Goal: Navigation & Orientation: Find specific page/section

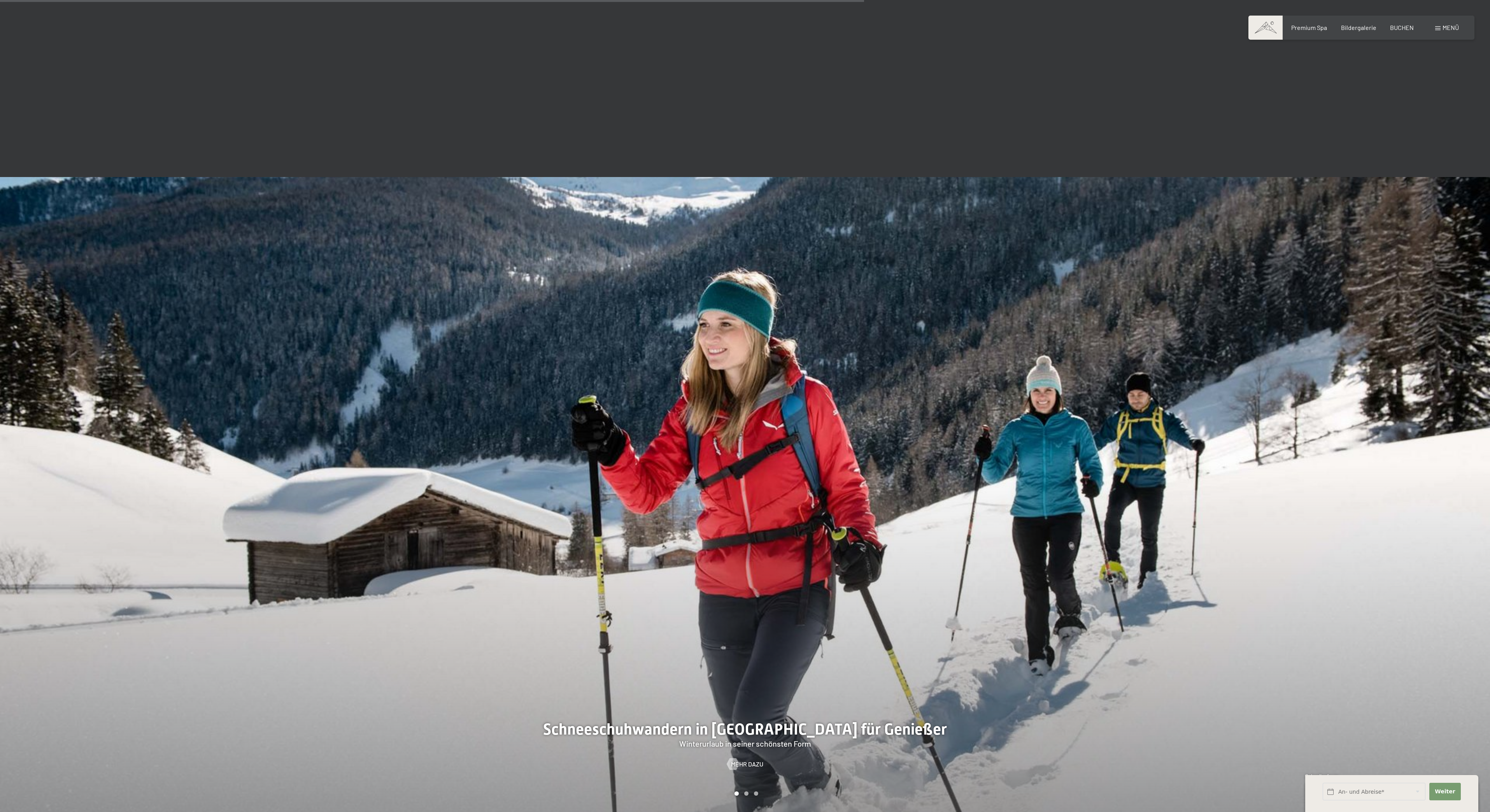
scroll to position [2122, 0]
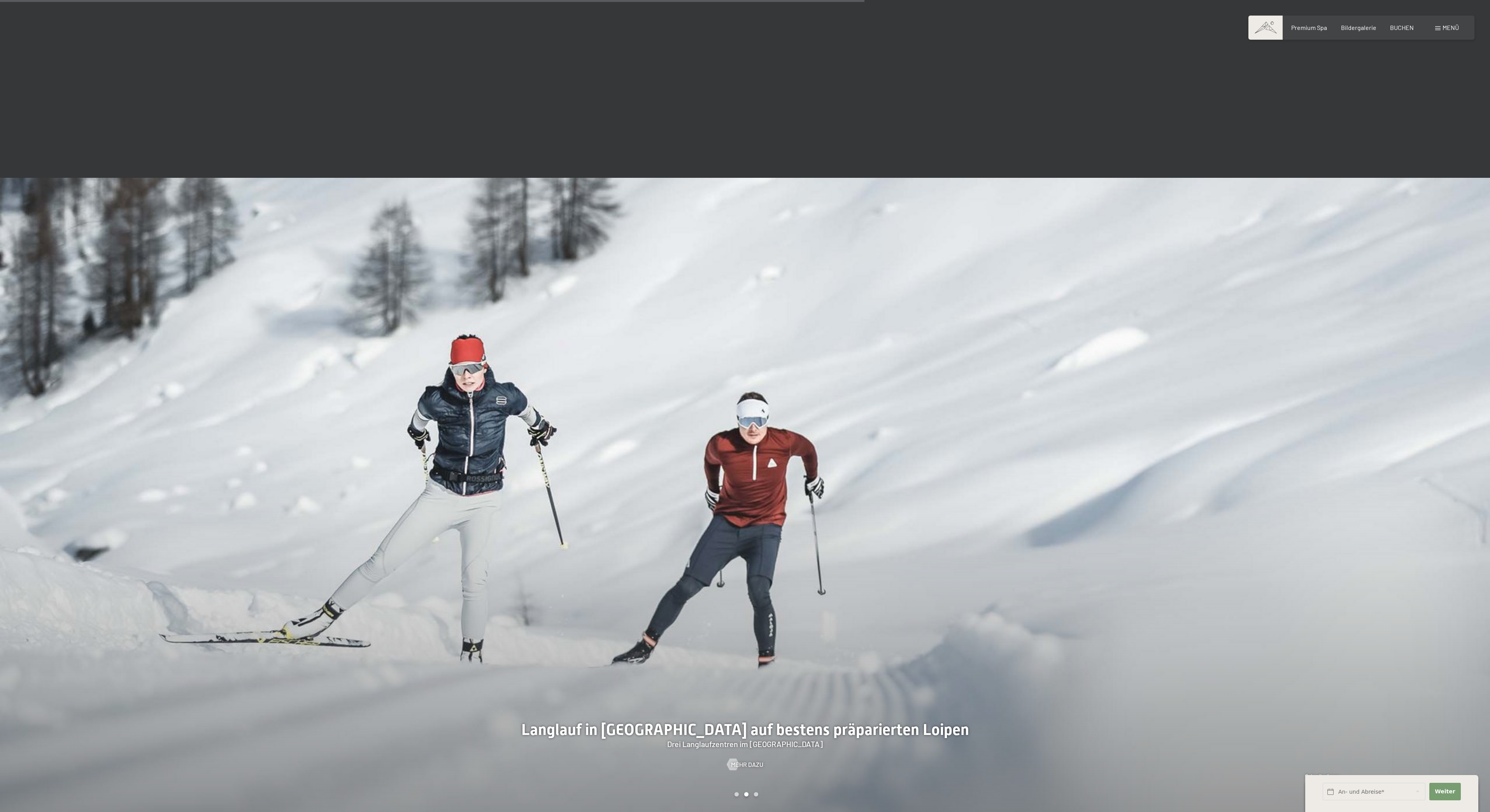
scroll to position [2122, 0]
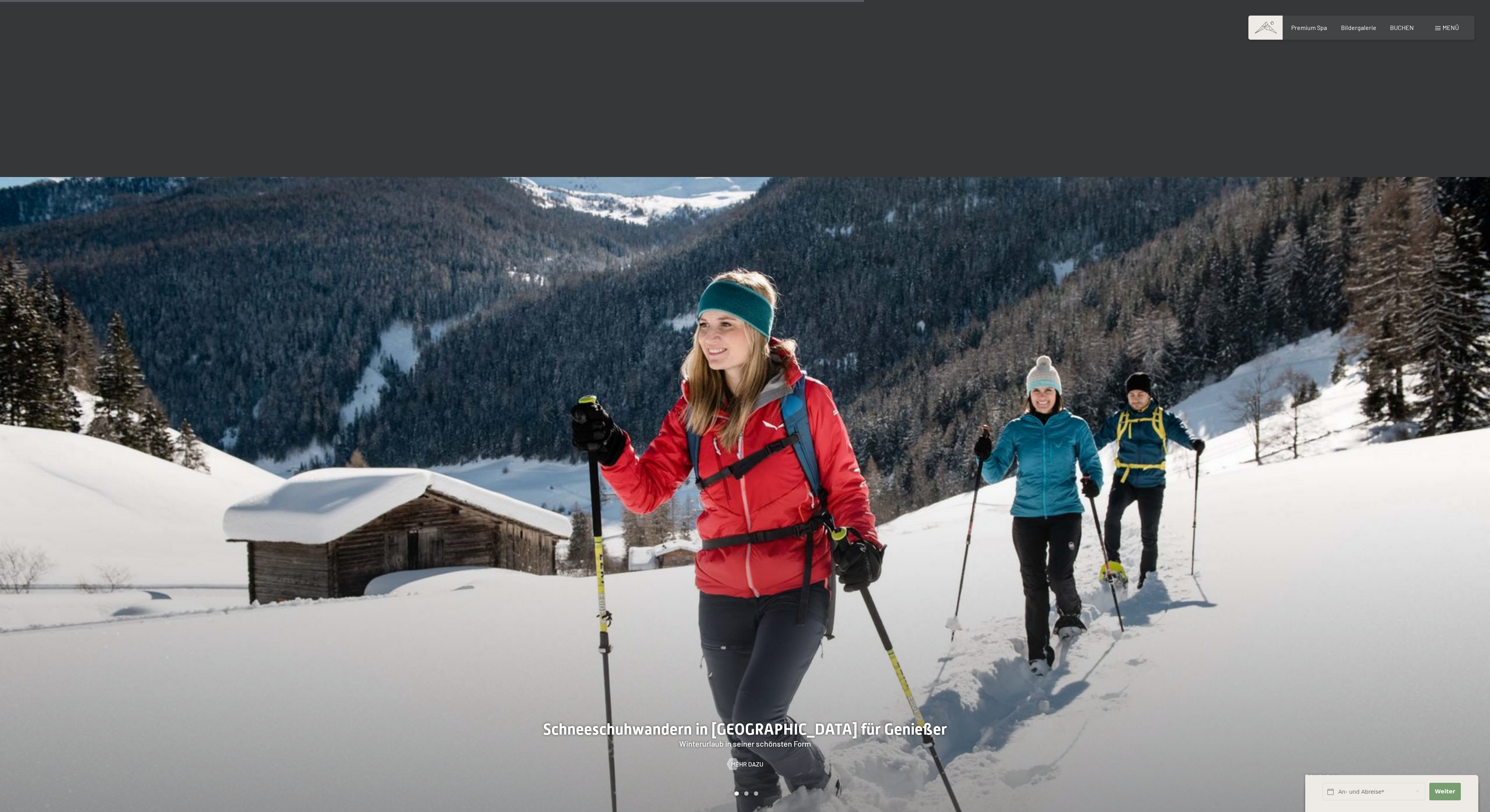
scroll to position [2122, 0]
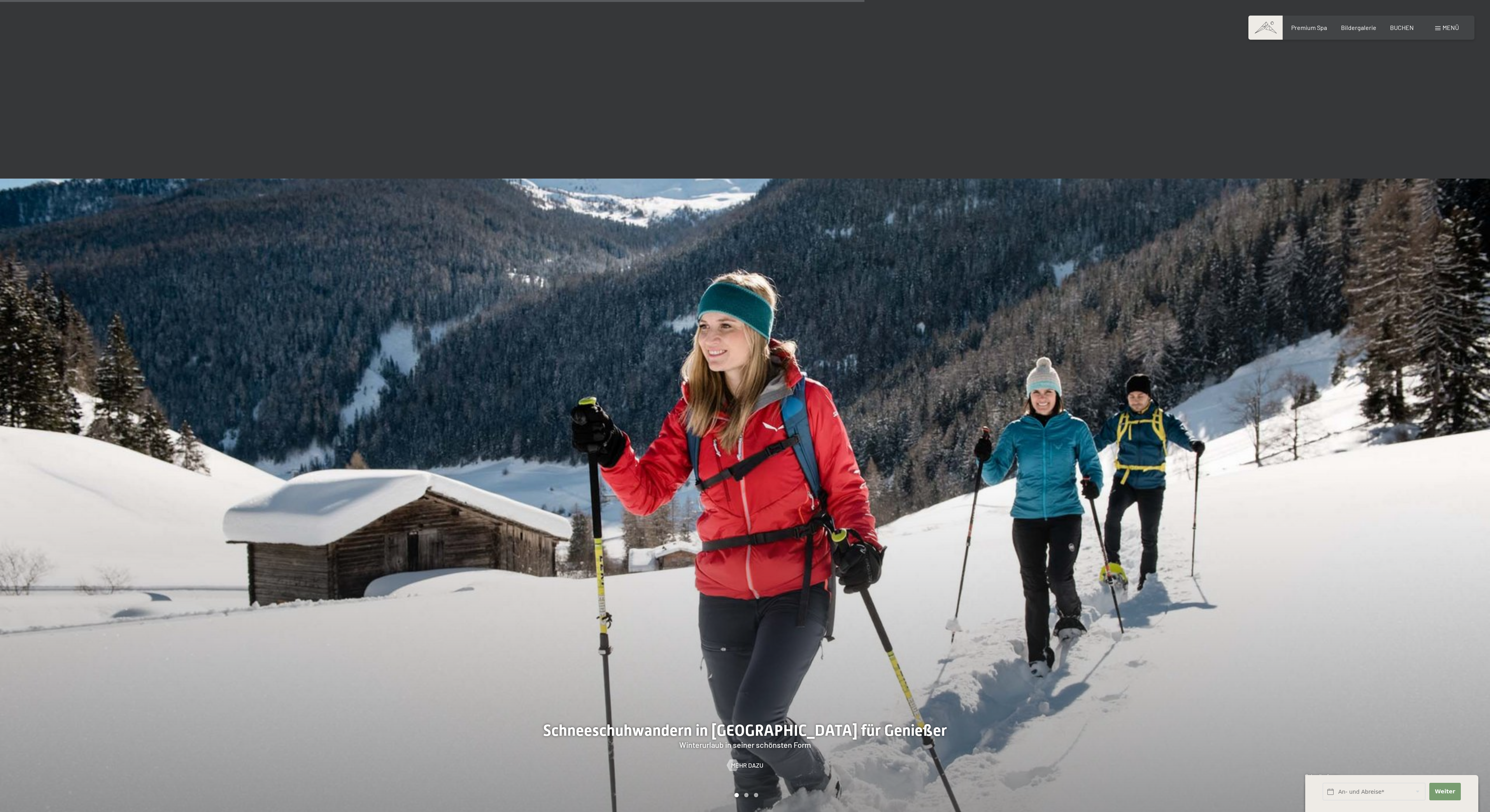
scroll to position [2123, 0]
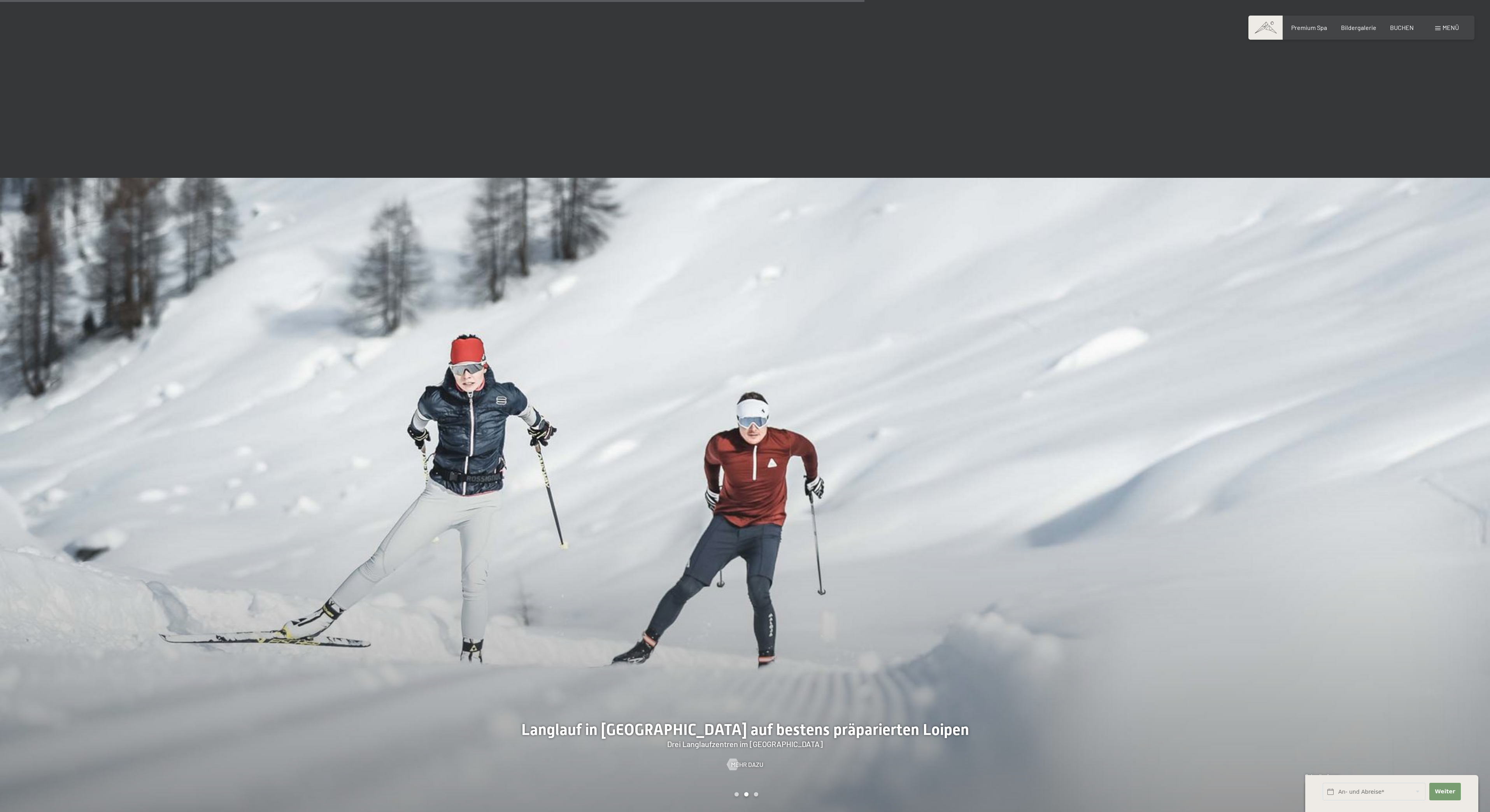
drag, startPoint x: 463, startPoint y: 811, endPoint x: 498, endPoint y: 741, distance: 78.3
click at [498, 741] on div "Winterurlaub in Südtirol – Speikboden, Klausberg & Kronplatz Schneegenuss & Ski…" at bounding box center [745, 180] width 1490 height 3390
click at [543, 557] on div at bounding box center [372, 496] width 745 height 638
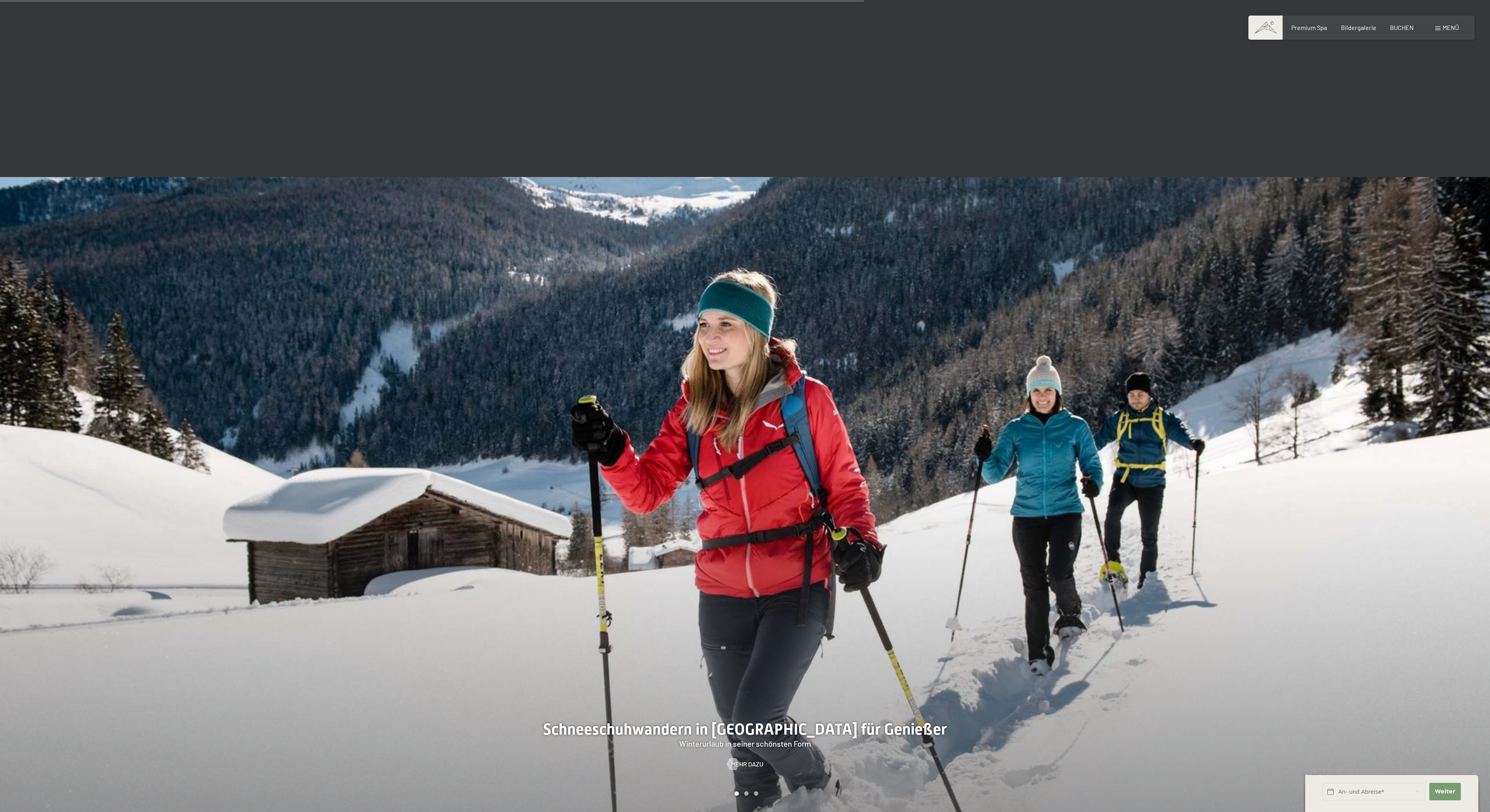
scroll to position [2122, 0]
click at [500, 296] on div at bounding box center [372, 496] width 745 height 638
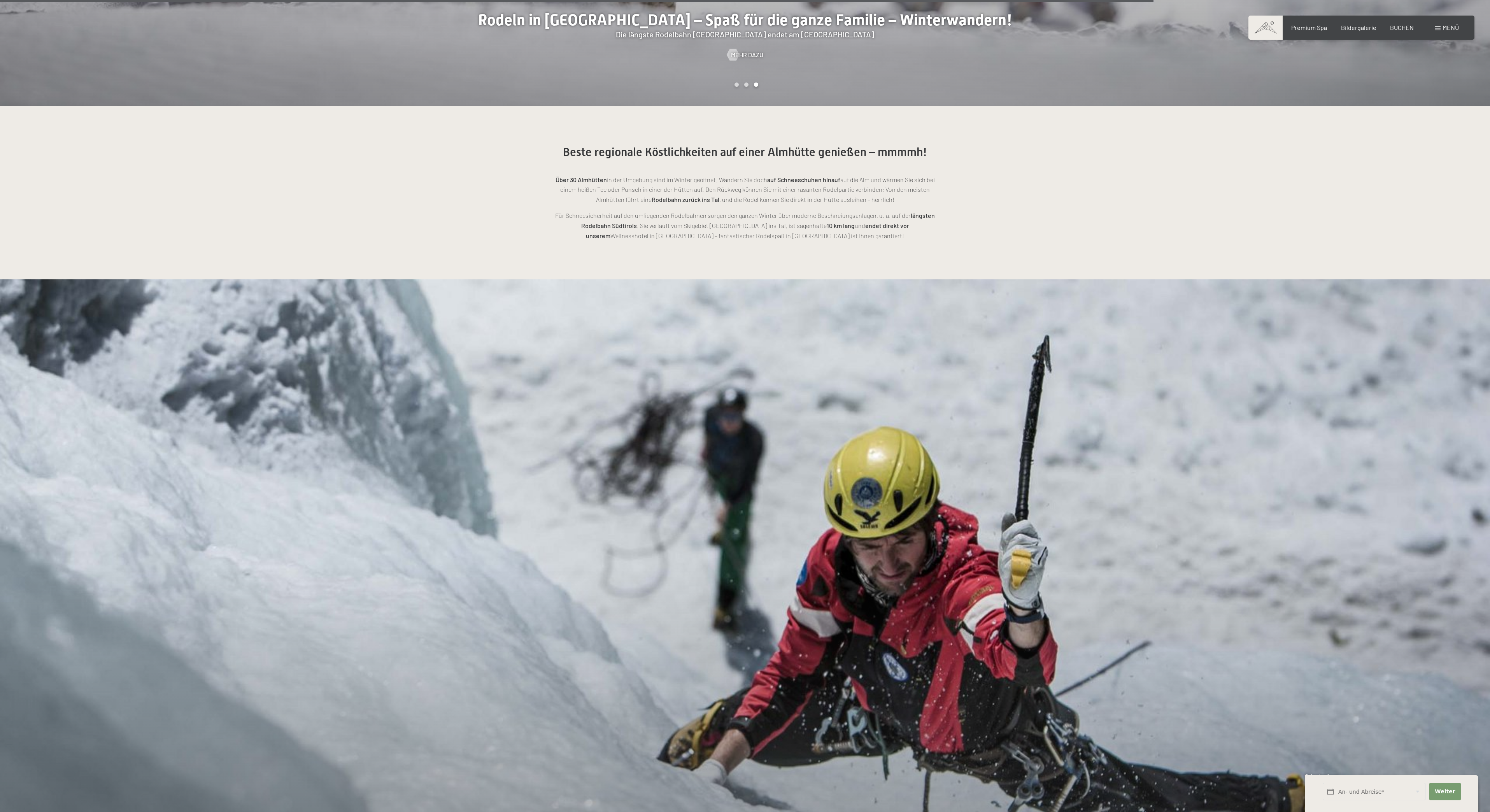
scroll to position [2833, 0]
drag, startPoint x: 707, startPoint y: 574, endPoint x: 714, endPoint y: 578, distance: 8.1
click at [714, 578] on div at bounding box center [372, 597] width 745 height 638
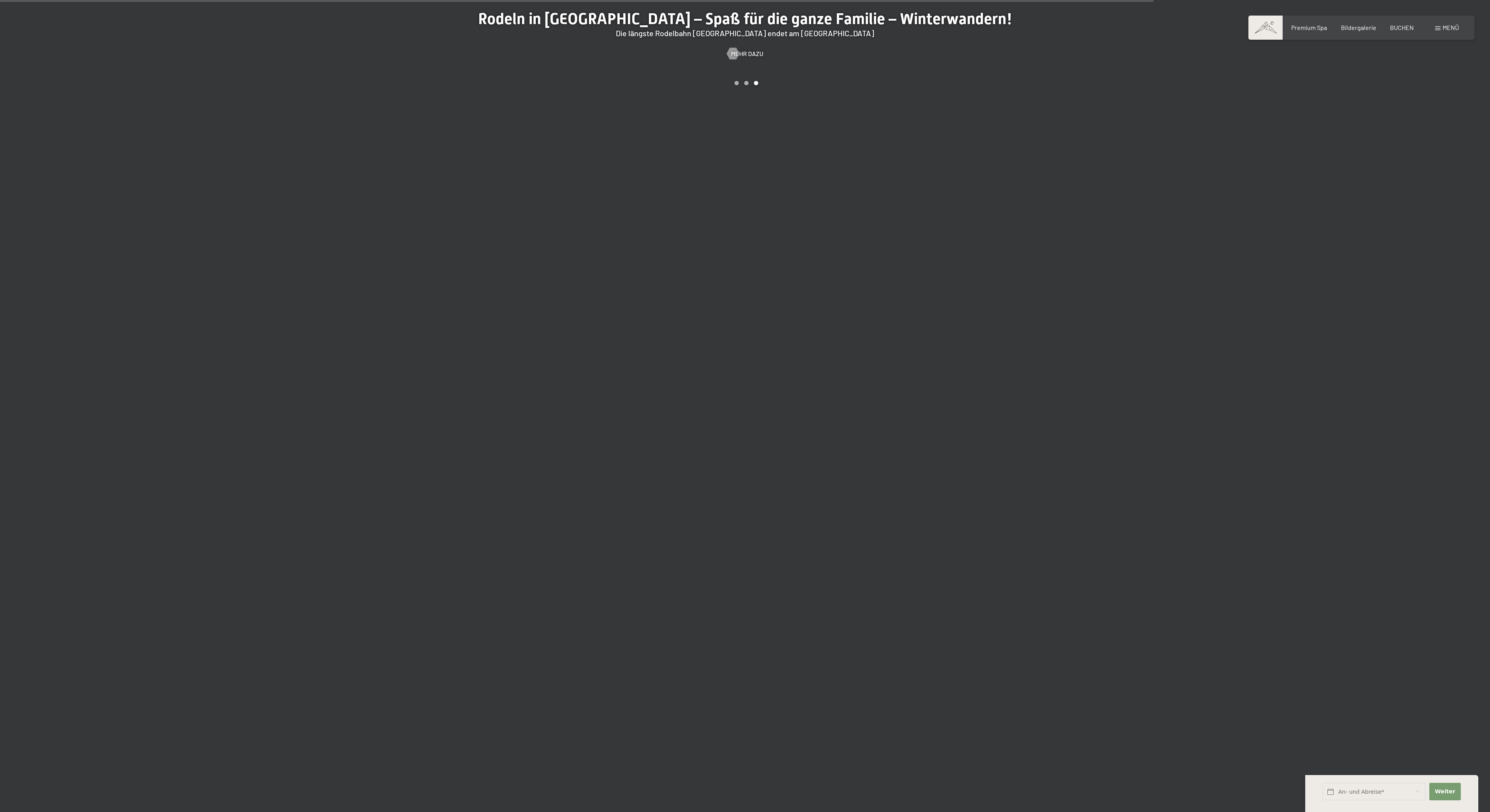
scroll to position [2833, 0]
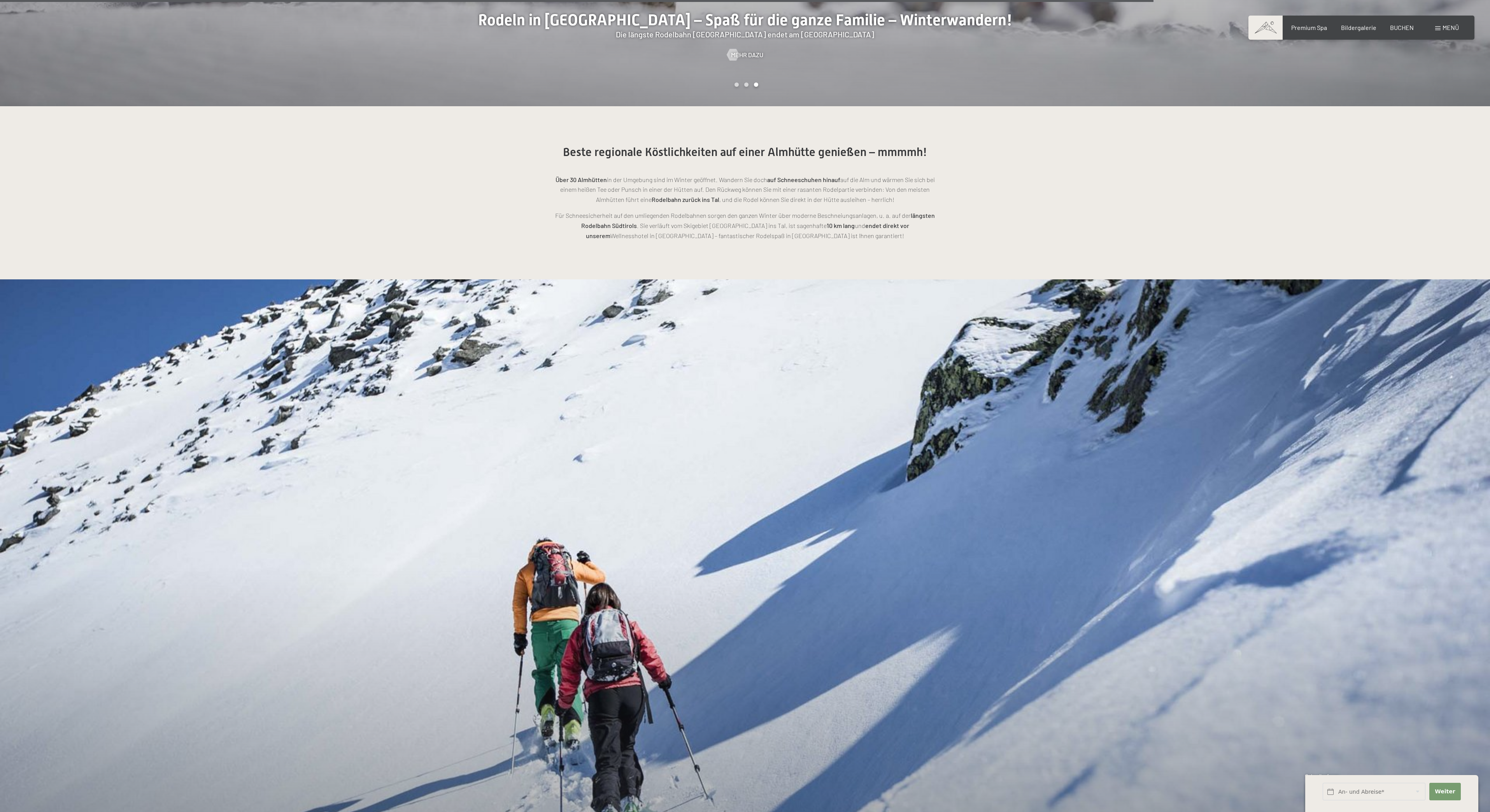
click at [1443, 32] on div "Buchen Anfragen Premium Spa Bildergalerie BUCHEN Menü DE IT EN Gutschein Bilder…" at bounding box center [1361, 27] width 195 height 9
click at [1438, 27] on span at bounding box center [1438, 28] width 5 height 4
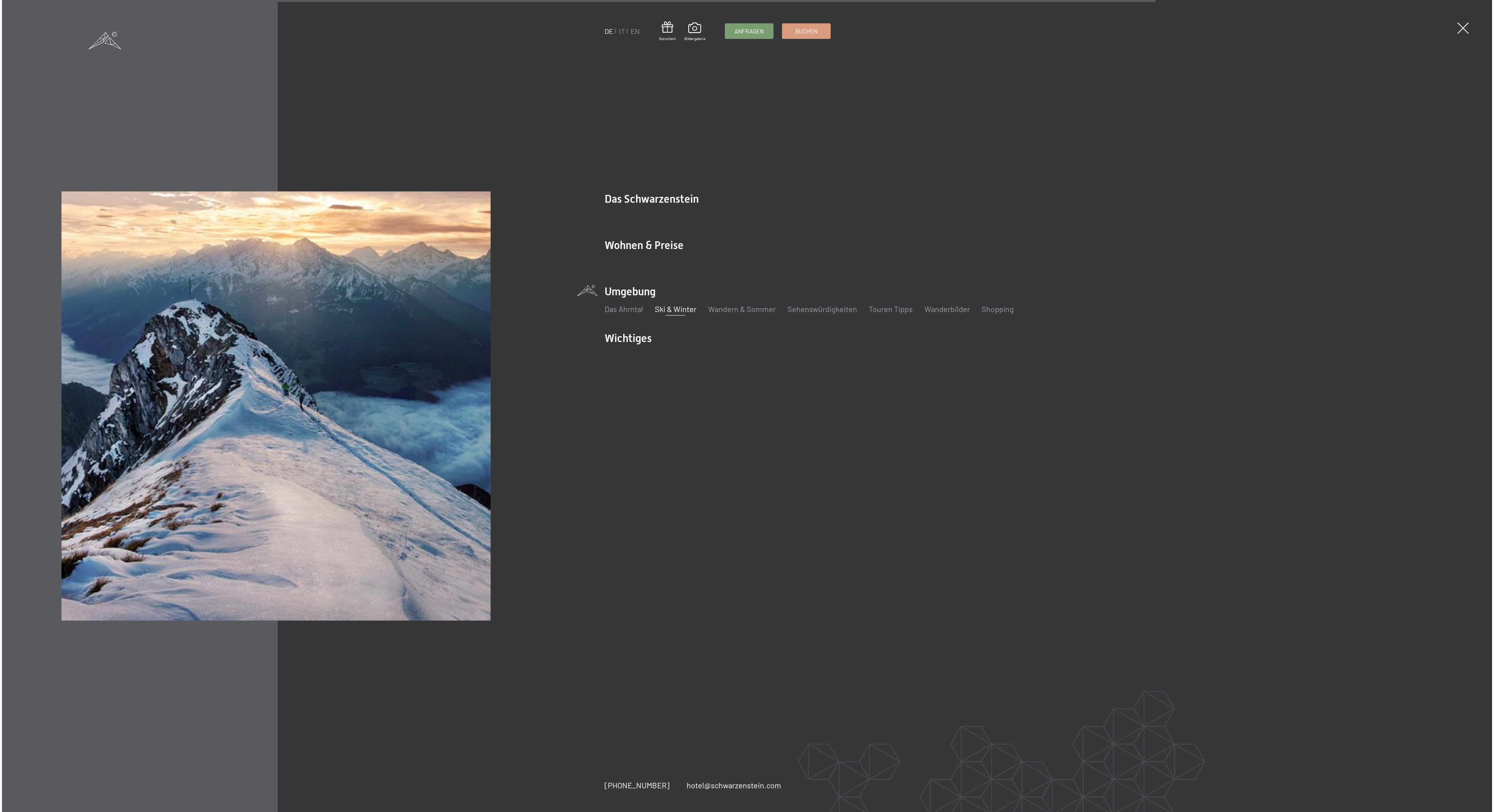
scroll to position [2835, 0]
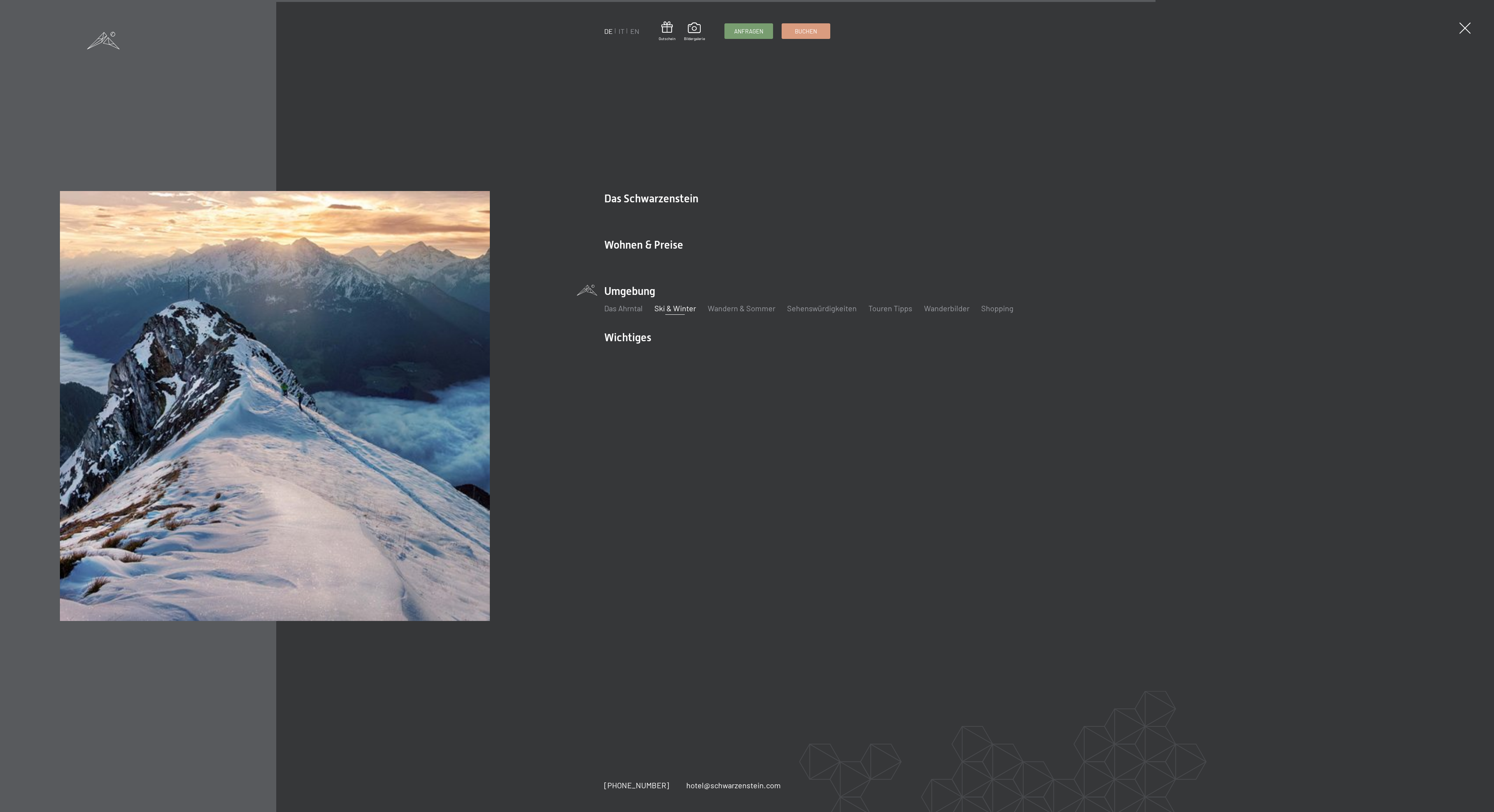
click at [1442, 28] on span at bounding box center [1442, 28] width 5 height 4
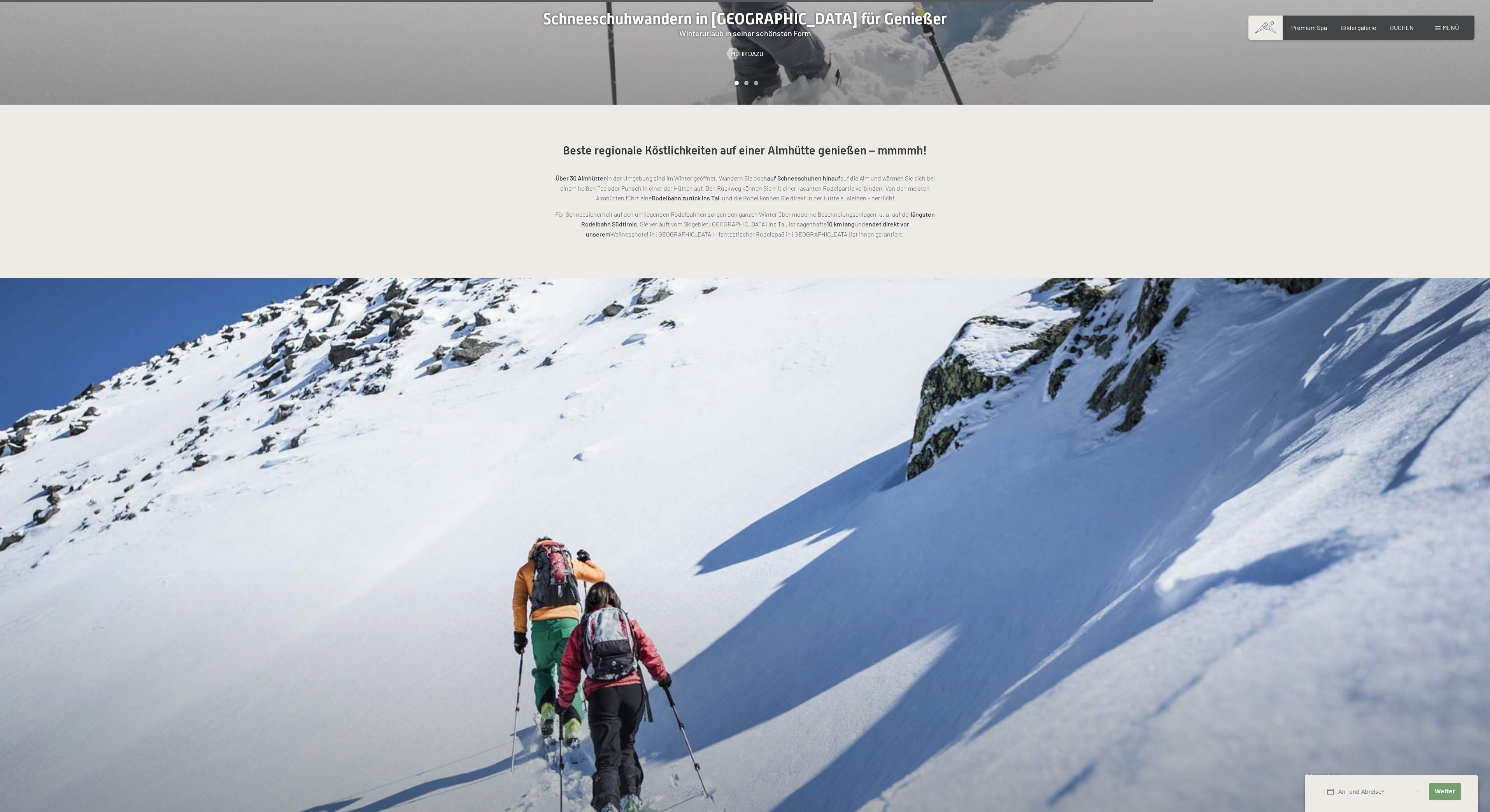
scroll to position [2833, 0]
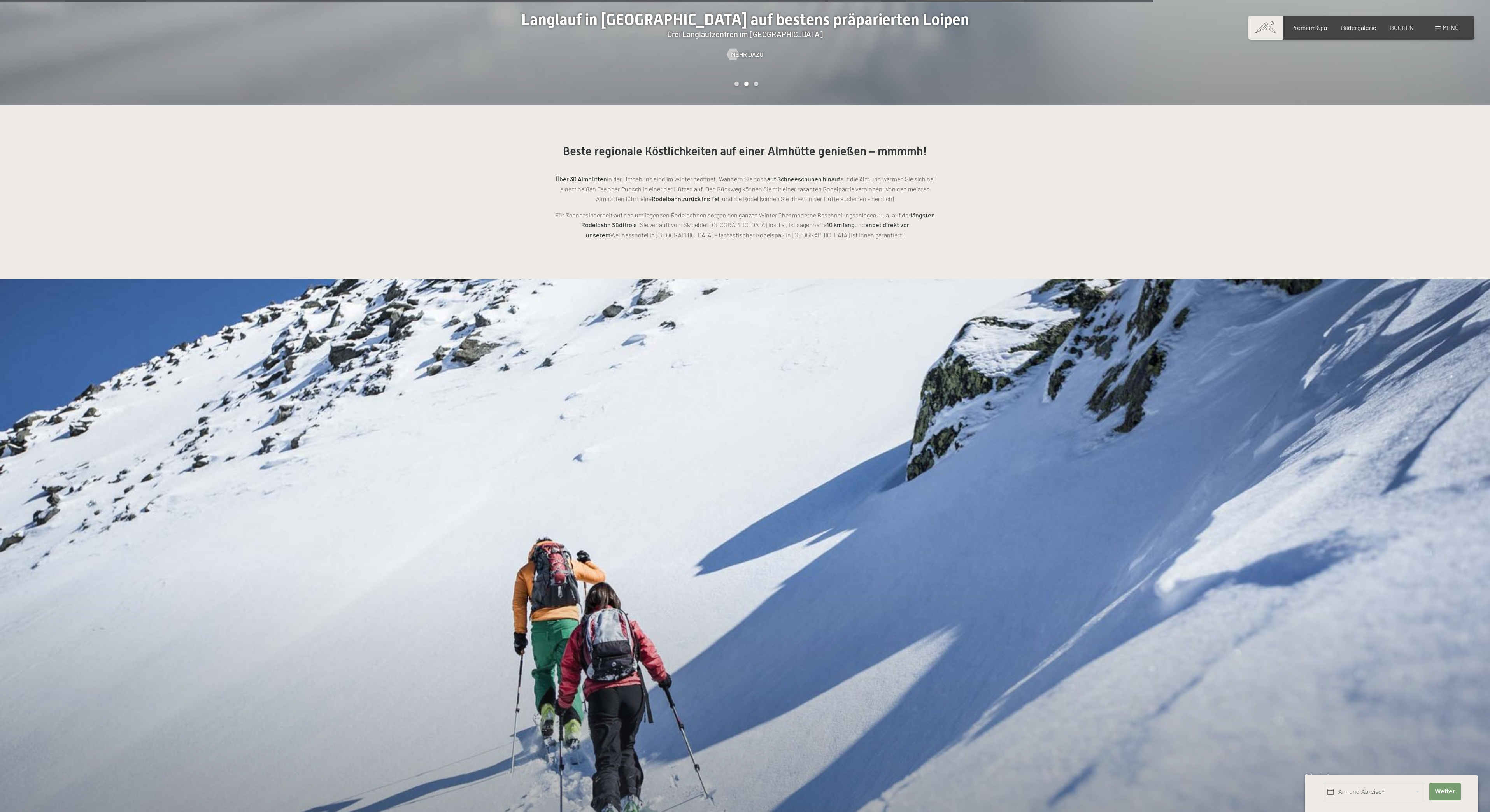
click at [1349, 32] on div "Buchen Anfragen Premium Spa Bildergalerie BUCHEN Menü DE IT EN Gutschein Bilder…" at bounding box center [1361, 27] width 195 height 9
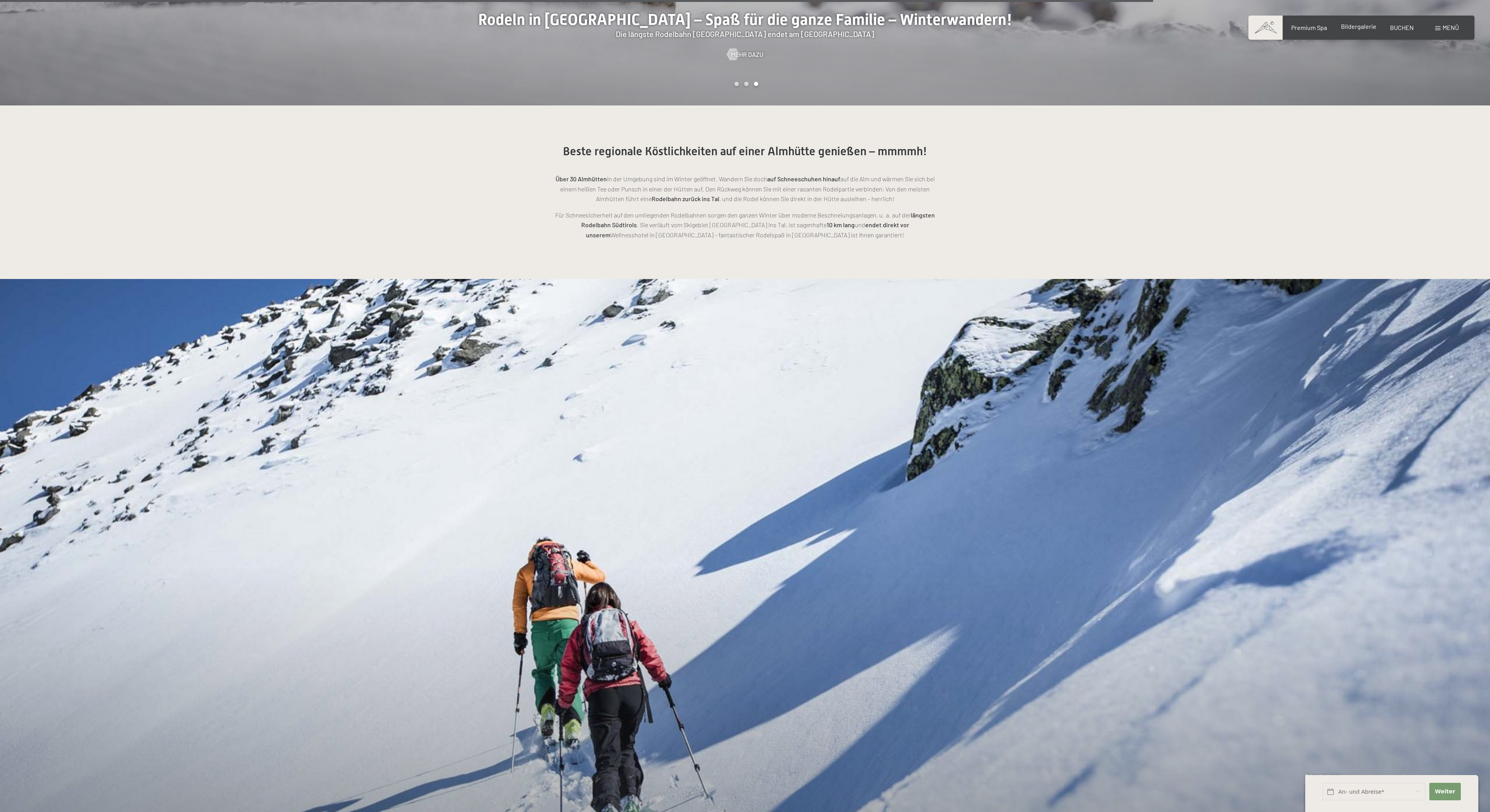
click at [1359, 25] on span "Bildergalerie" at bounding box center [1359, 26] width 35 height 7
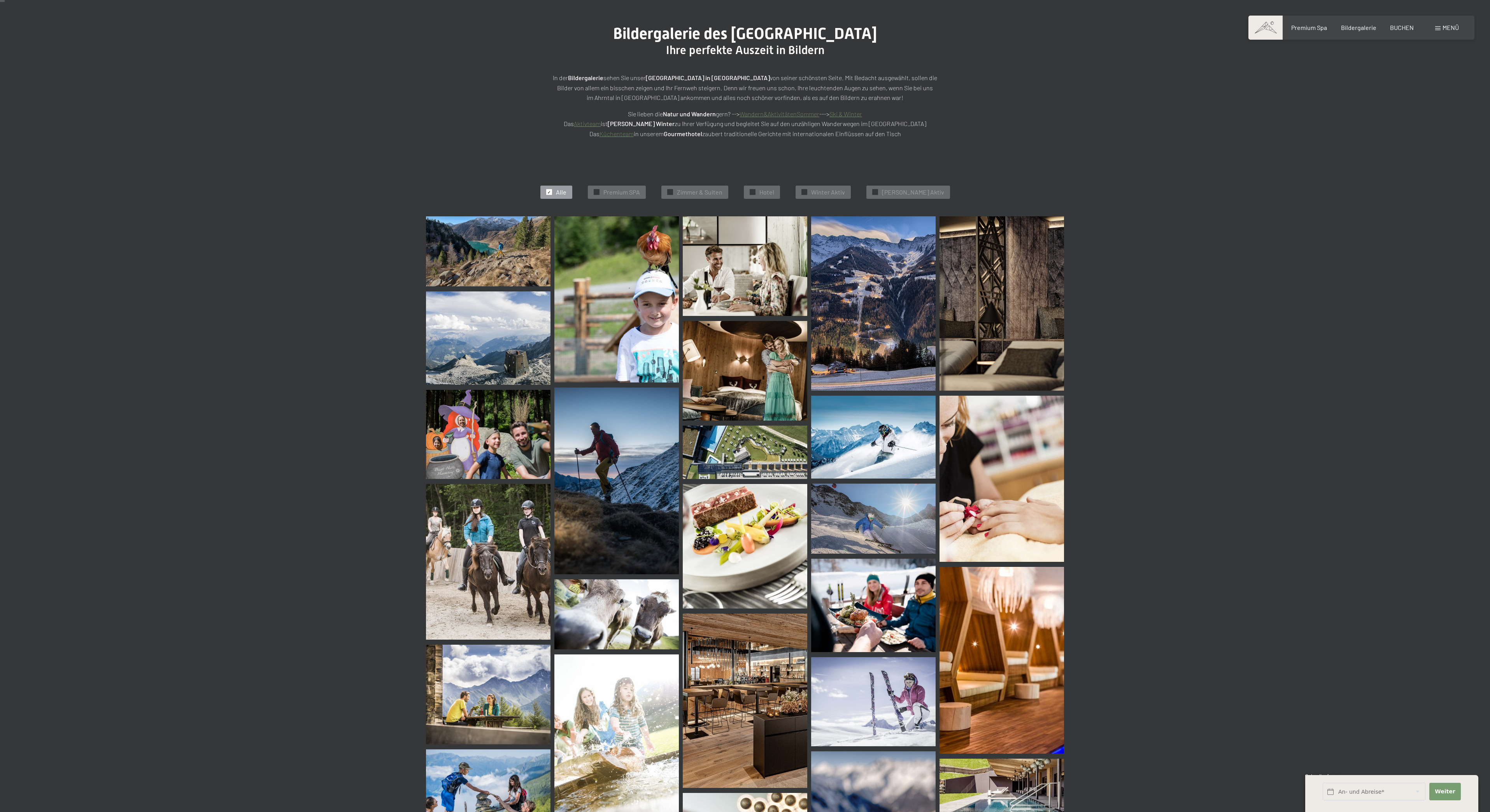
scroll to position [20, 0]
